Goal: Task Accomplishment & Management: Understand process/instructions

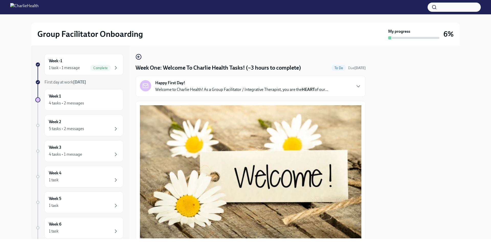
scroll to position [677, 0]
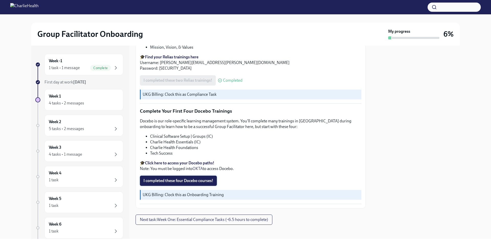
click at [169, 180] on span "I completed these four Docebo courses!" at bounding box center [179, 180] width 70 height 5
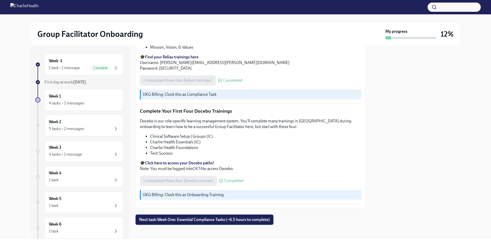
click at [196, 219] on span "Next task : Week One: Essential Compliance Tasks (~6.5 hours to complete)" at bounding box center [204, 219] width 131 height 5
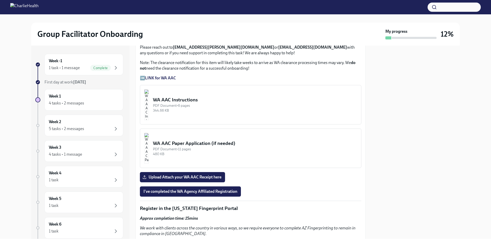
scroll to position [409, 0]
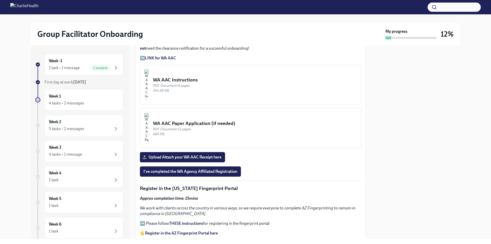
click at [189, 79] on div "WA AAC Instructions" at bounding box center [255, 80] width 204 height 7
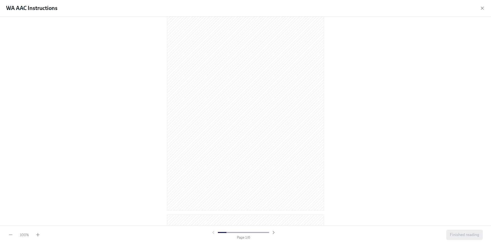
scroll to position [26, 0]
click at [275, 231] on icon "button" at bounding box center [273, 232] width 5 height 5
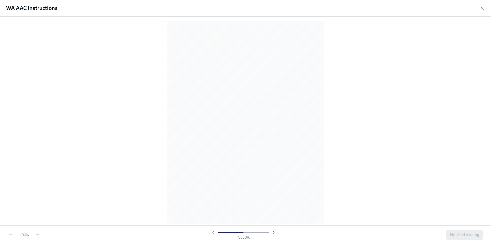
click at [272, 233] on icon "button" at bounding box center [273, 232] width 5 height 5
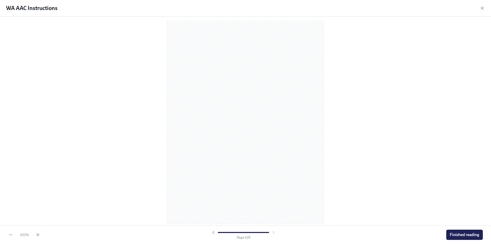
click at [272, 233] on div at bounding box center [244, 232] width 66 height 5
click at [464, 235] on span "Finished reading" at bounding box center [464, 234] width 29 height 5
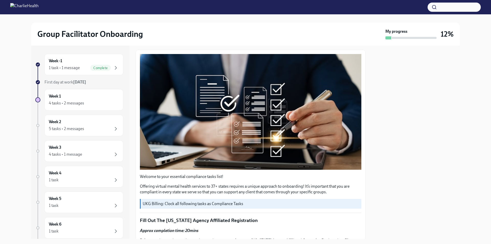
scroll to position [0, 0]
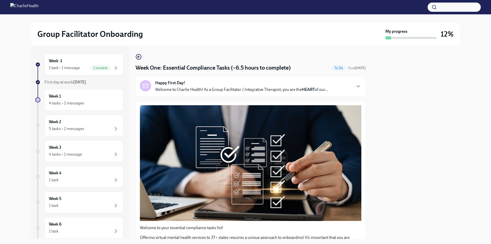
click at [346, 87] on div "Happy First Day! Welcome to Charlie Health! As a Group Facilitator / Integrativ…" at bounding box center [251, 86] width 222 height 12
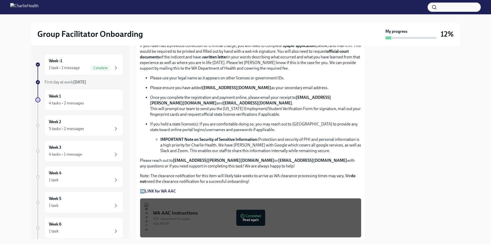
scroll to position [614, 0]
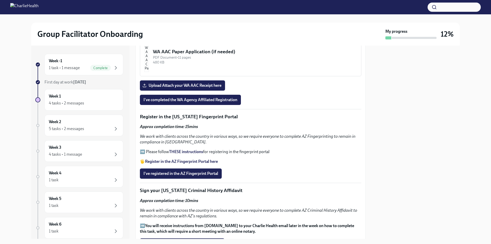
click at [219, 12] on div "WA AAC Instructions" at bounding box center [255, 8] width 204 height 7
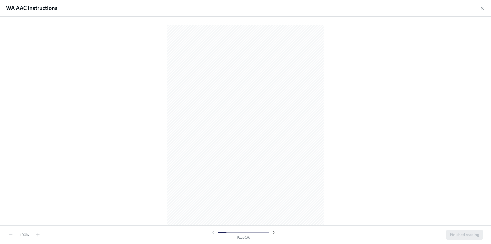
click at [274, 232] on icon "button" at bounding box center [273, 232] width 5 height 5
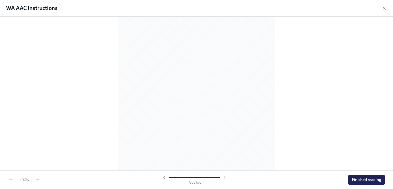
scroll to position [1094, 0]
click at [357, 179] on span "Finished reading" at bounding box center [366, 179] width 29 height 5
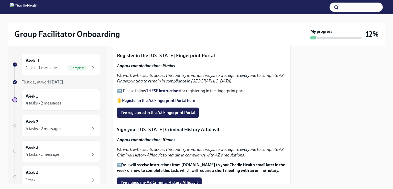
scroll to position [741, 0]
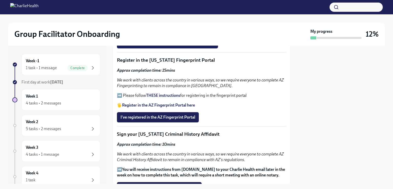
click at [165, 31] on span "Upload Attach your WA AAC Receipt here" at bounding box center [160, 28] width 78 height 5
click at [0, 0] on input "Upload Attach your WA AAC Receipt here" at bounding box center [0, 0] width 0 height 0
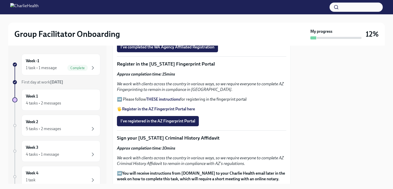
scroll to position [742, 0]
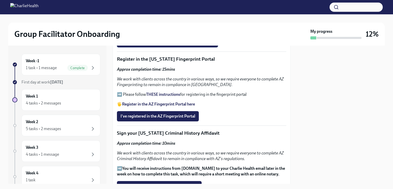
click at [198, 45] on span "I've completed the WA Agency Affiliated Registration" at bounding box center [168, 42] width 94 height 5
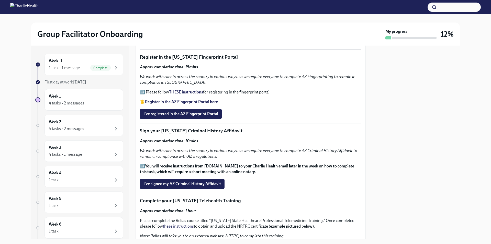
scroll to position [540, 0]
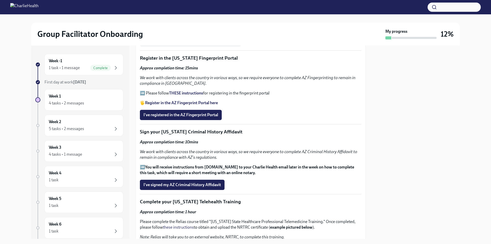
click at [188, 91] on strong "THESE instructions" at bounding box center [186, 93] width 34 height 5
